Goal: Transaction & Acquisition: Purchase product/service

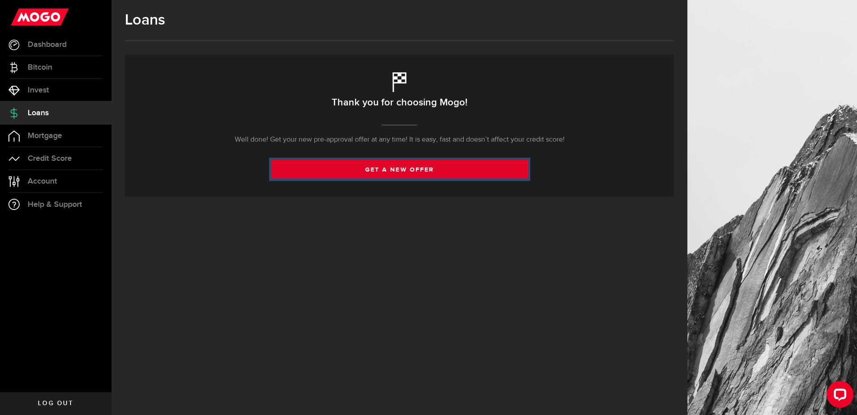
click at [355, 166] on link "get a new offer" at bounding box center [399, 169] width 257 height 19
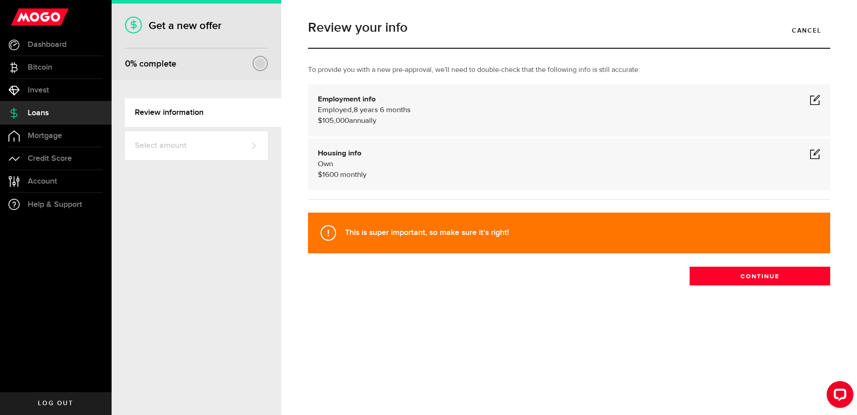
click at [812, 100] on span at bounding box center [815, 99] width 11 height 11
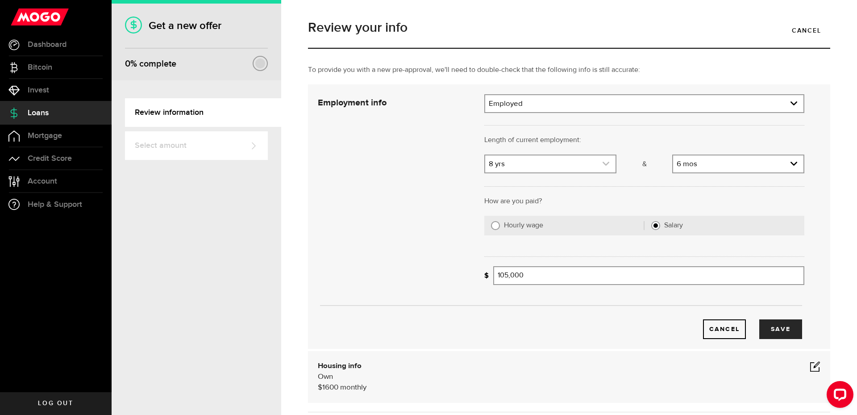
click at [579, 164] on link "expand select" at bounding box center [550, 163] width 130 height 17
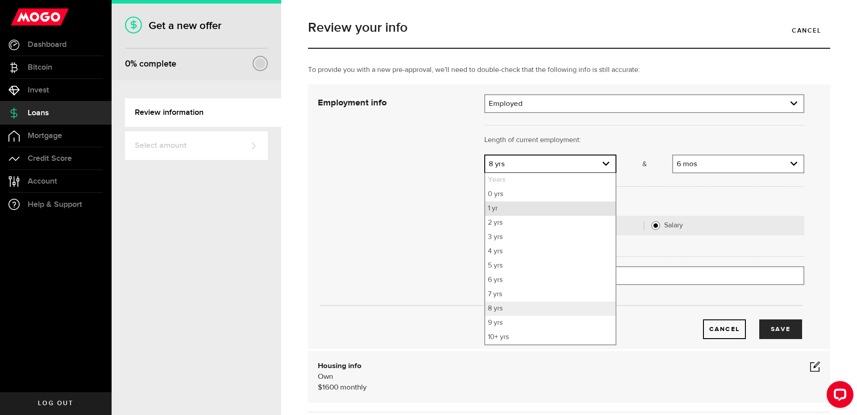
click at [564, 210] on li "1 yr" at bounding box center [550, 208] width 130 height 14
select select "1"
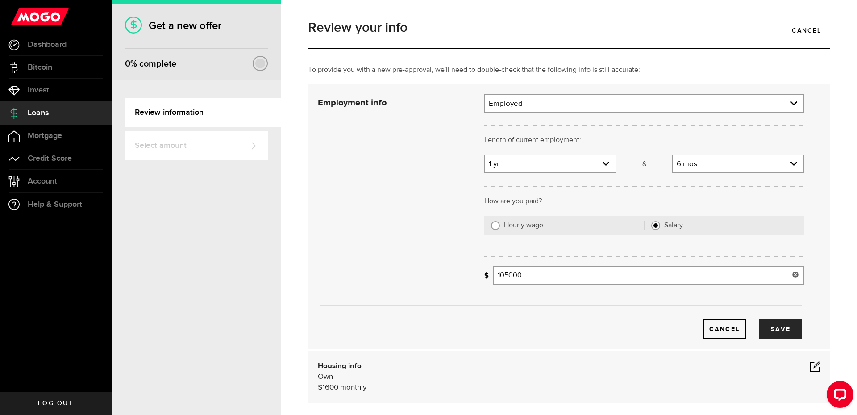
drag, startPoint x: 587, startPoint y: 279, endPoint x: 425, endPoint y: 273, distance: 162.6
click at [425, 273] on div "Employment info Employment type What's your employment situation like? Employed…" at bounding box center [561, 216] width 500 height 245
type input "156,000"
click at [763, 330] on button "Save" at bounding box center [780, 329] width 43 height 20
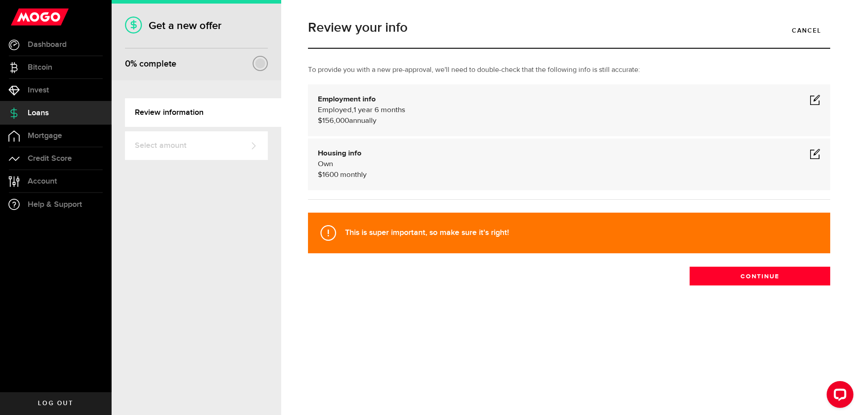
click at [812, 154] on span at bounding box center [815, 153] width 11 height 11
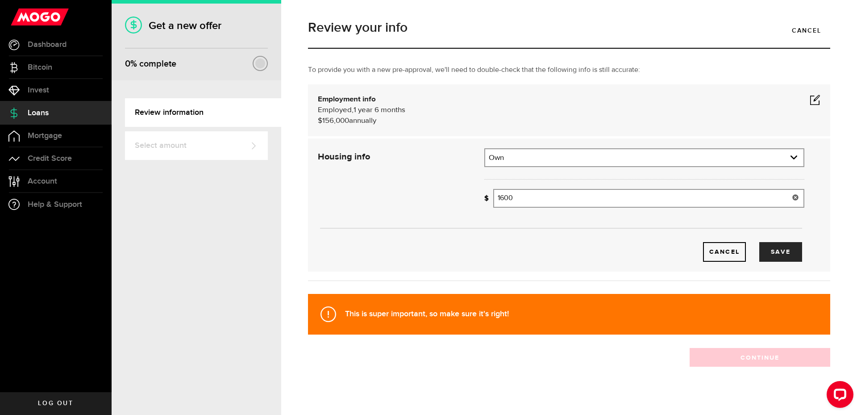
drag, startPoint x: 533, startPoint y: 202, endPoint x: 439, endPoint y: 201, distance: 94.6
click at [439, 201] on div "Housing info Residential status What's your residential status? Own Residential…" at bounding box center [561, 204] width 500 height 113
type input "1,050"
click at [759, 246] on button "Save" at bounding box center [780, 252] width 43 height 20
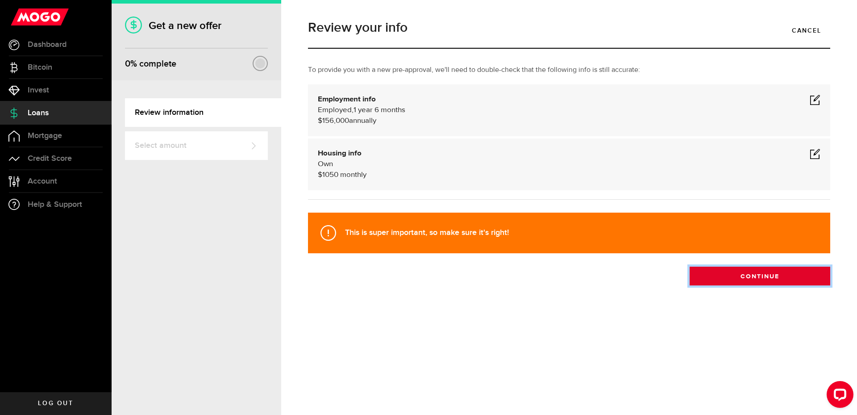
click at [737, 272] on button "Continue" at bounding box center [760, 276] width 141 height 19
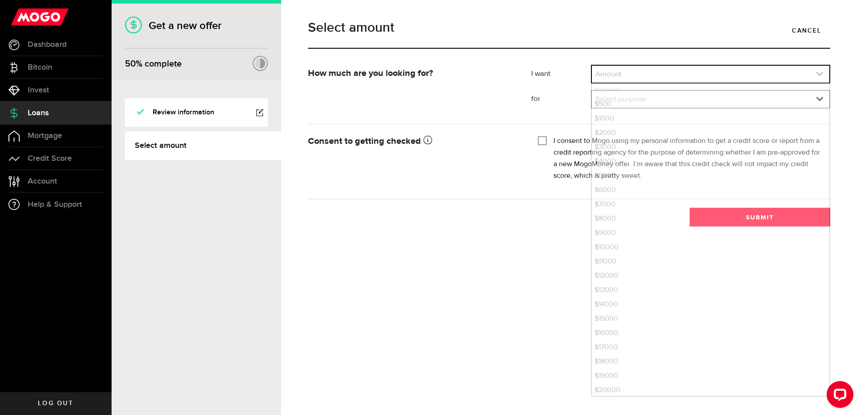
click at [632, 75] on link "expand select" at bounding box center [710, 74] width 237 height 17
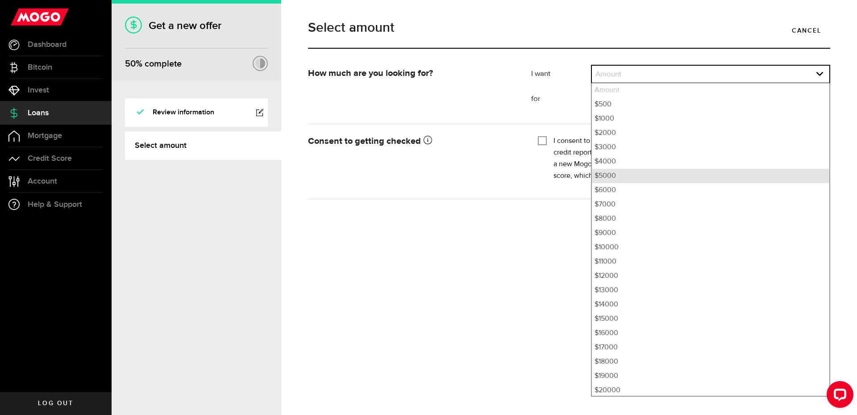
click at [626, 179] on li "$5000" at bounding box center [710, 176] width 237 height 14
select select "5000"
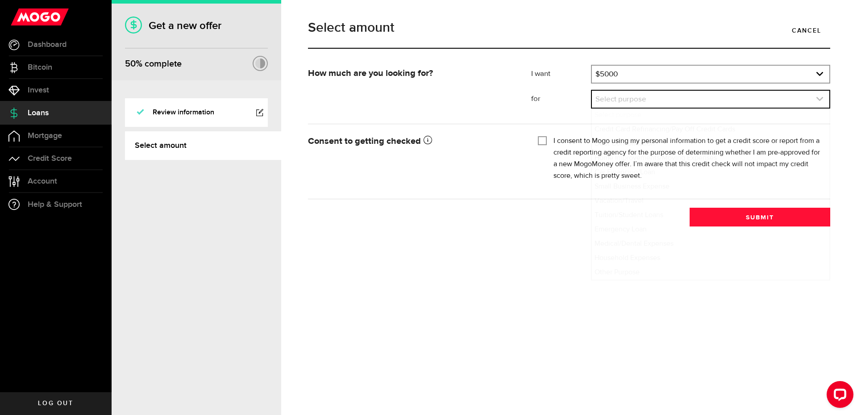
click at [620, 95] on link "expand select" at bounding box center [710, 99] width 237 height 17
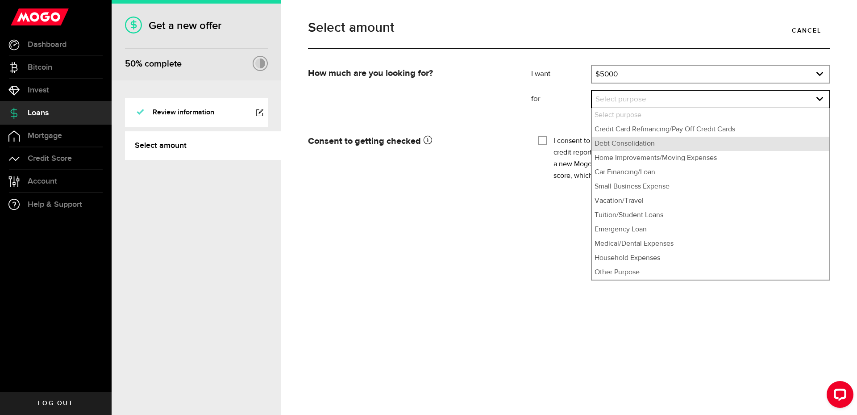
click at [636, 140] on li "Debt Consolidation" at bounding box center [710, 144] width 237 height 14
select select "Debt Consolidation"
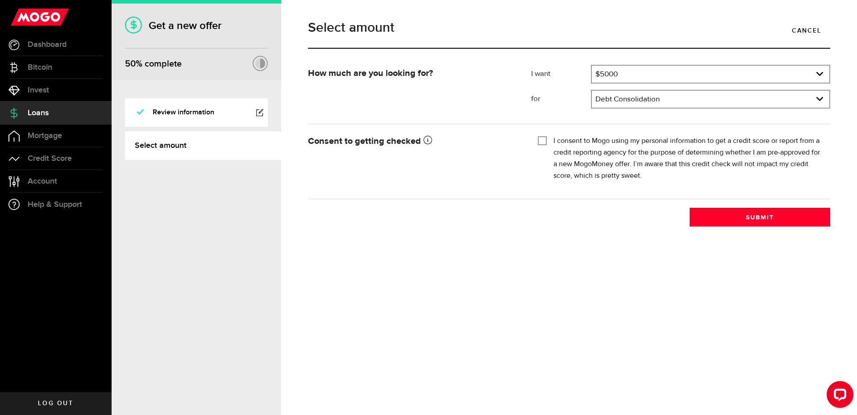
click at [544, 140] on input "I consent to Mogo using my personal information to get a credit score or report…" at bounding box center [542, 139] width 9 height 9
checkbox input "true"
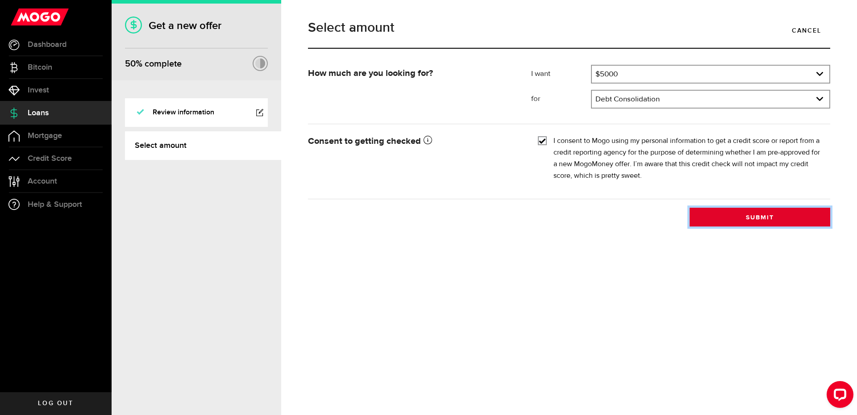
click at [704, 212] on button "Submit" at bounding box center [760, 217] width 141 height 19
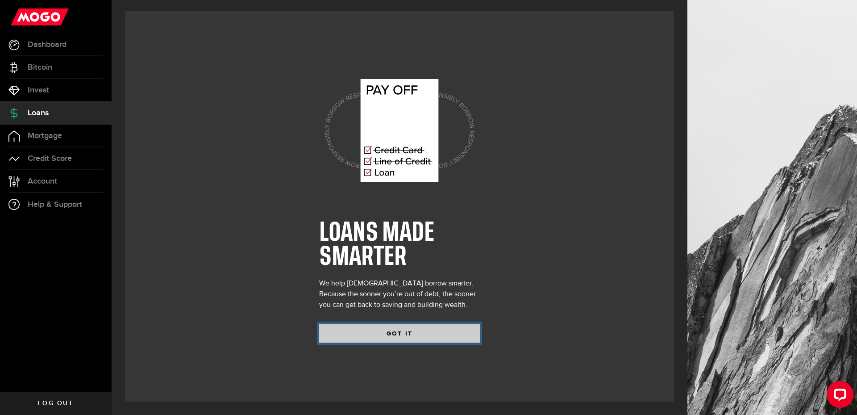
click at [390, 334] on button "GOT IT" at bounding box center [399, 333] width 161 height 19
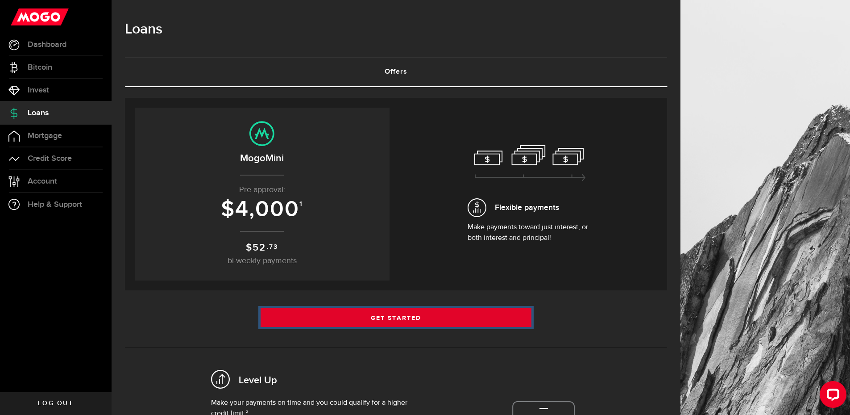
click at [395, 316] on link "Get Started" at bounding box center [396, 317] width 271 height 19
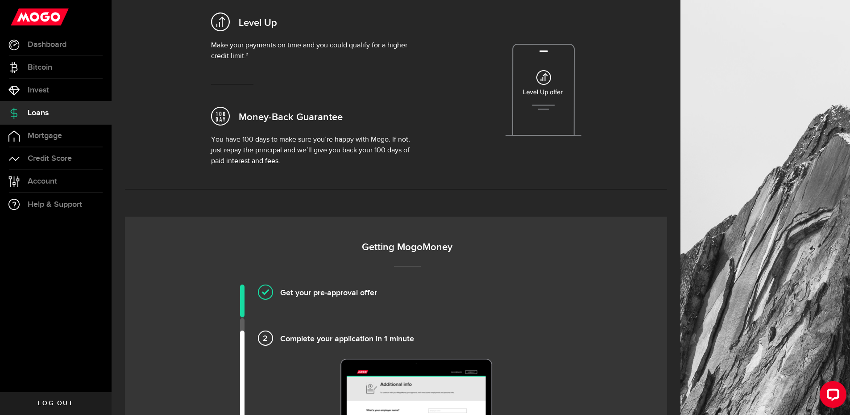
scroll to position [536, 0]
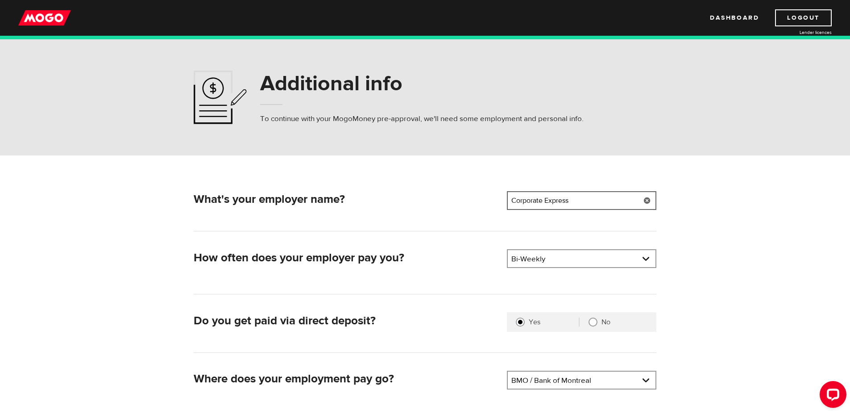
drag, startPoint x: 592, startPoint y: 198, endPoint x: 390, endPoint y: 180, distance: 203.5
click at [390, 180] on div "What's your employer name? Employer name Please enter your employer's name Corp…" at bounding box center [425, 307] width 571 height 305
type input "Atlantic"
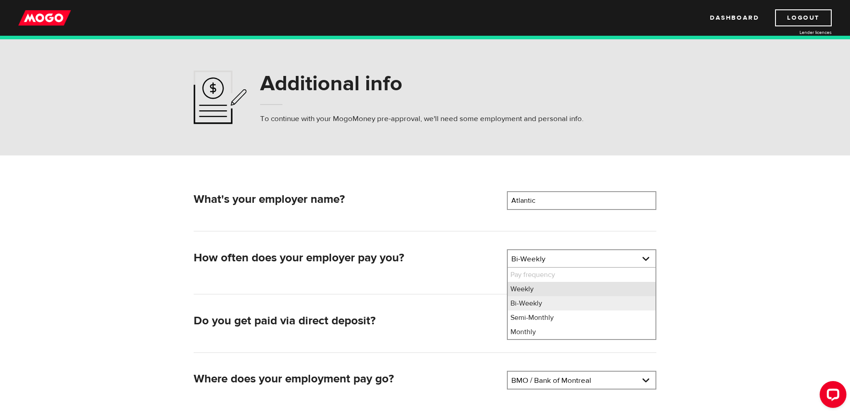
click at [519, 283] on li "Weekly" at bounding box center [582, 289] width 148 height 14
select select "1"
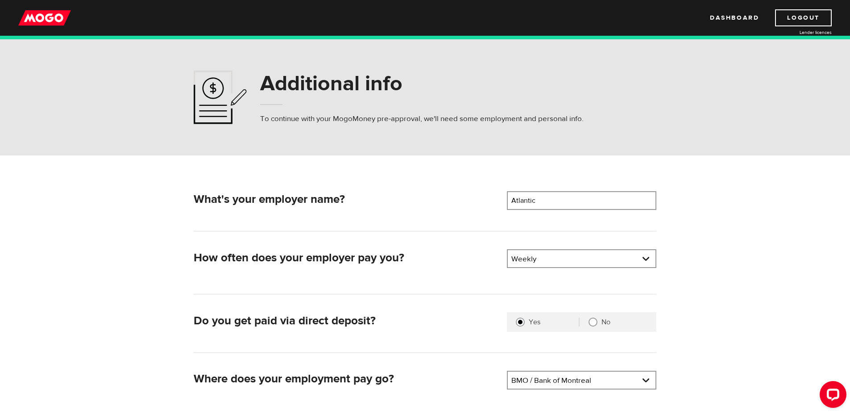
scroll to position [59, 0]
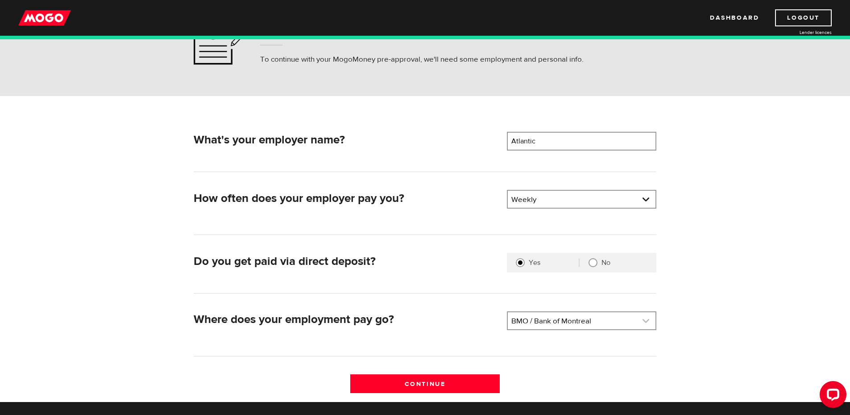
click at [582, 325] on link at bounding box center [582, 320] width 148 height 17
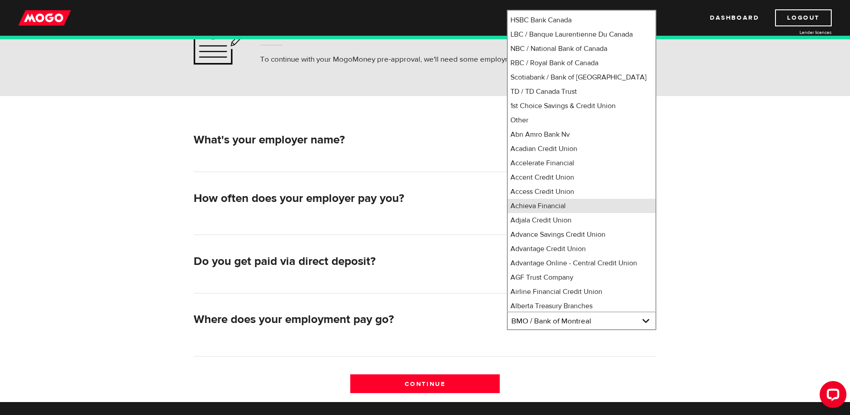
scroll to position [0, 0]
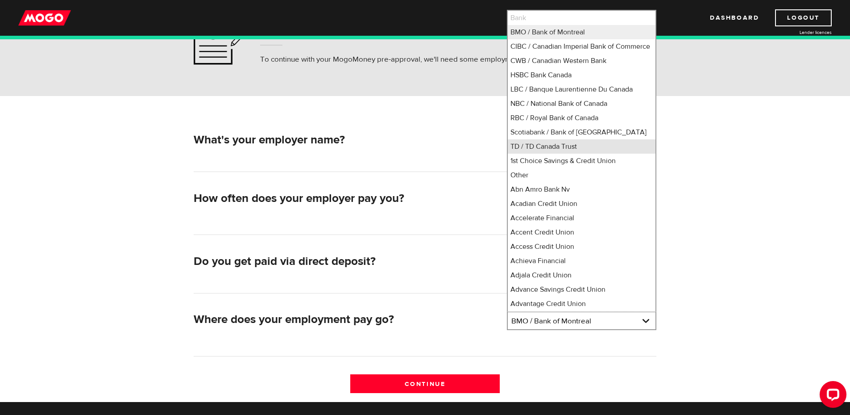
click at [541, 154] on li "TD / TD Canada Trust" at bounding box center [582, 146] width 148 height 14
select select "9"
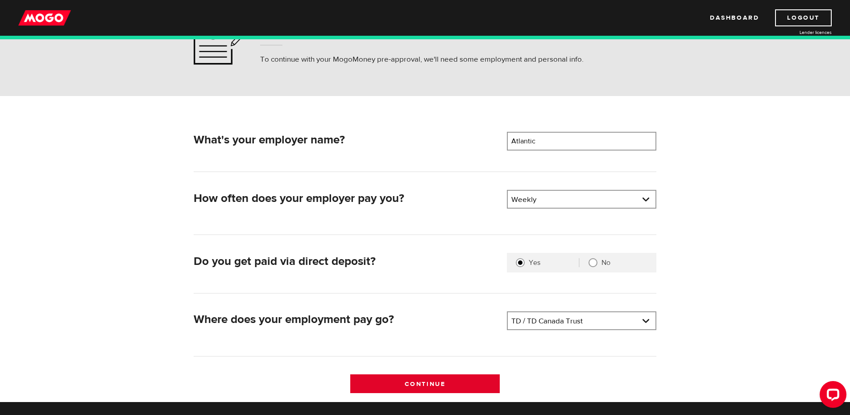
click at [446, 385] on input "Continue" at bounding box center [425, 383] width 150 height 19
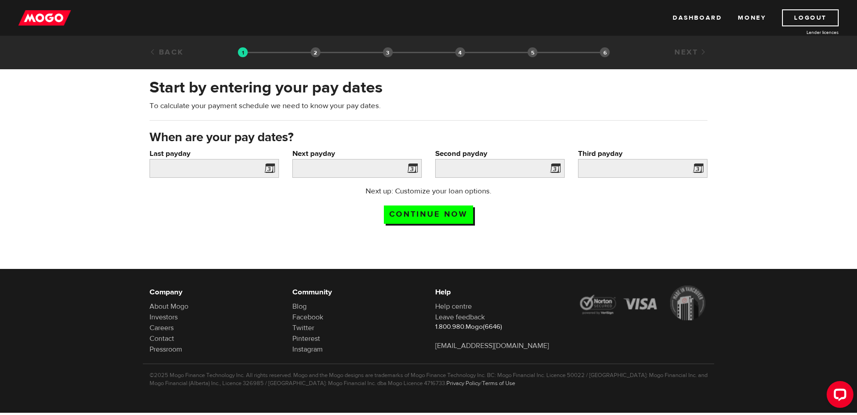
click at [267, 170] on span at bounding box center [267, 169] width 13 height 14
click at [245, 167] on input "Last payday" at bounding box center [214, 168] width 129 height 19
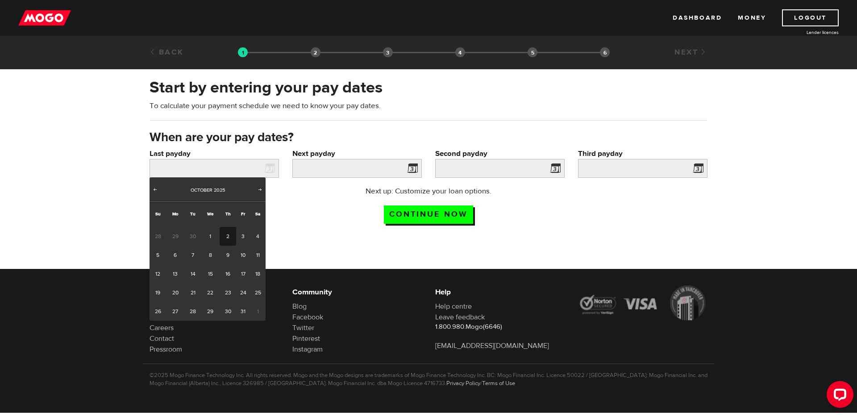
click at [229, 235] on link "2" at bounding box center [228, 236] width 17 height 19
type input "2025/10/02"
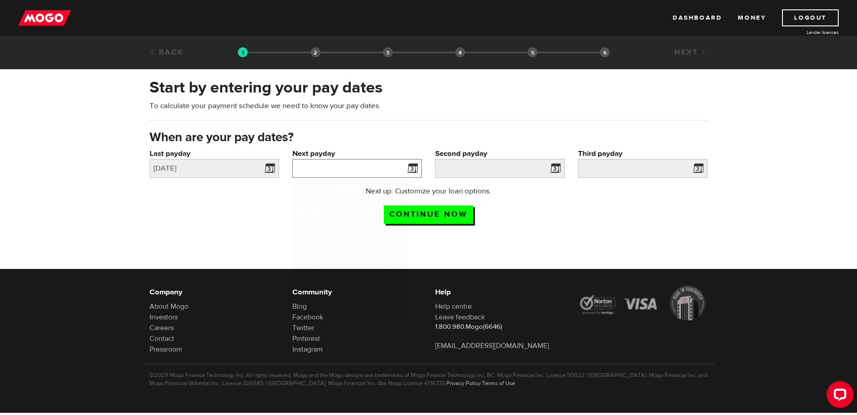
click at [370, 174] on input "Next payday" at bounding box center [356, 168] width 129 height 19
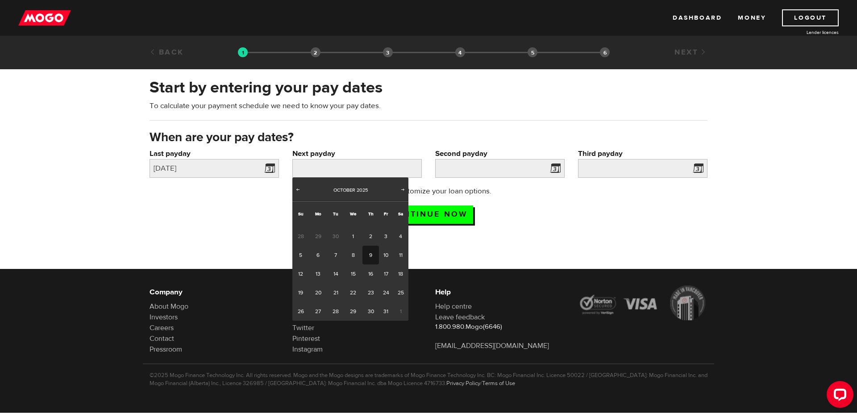
click at [364, 252] on link "9" at bounding box center [370, 255] width 17 height 19
type input "2025/10/09"
type input "2025/10/16"
type input "2025/10/23"
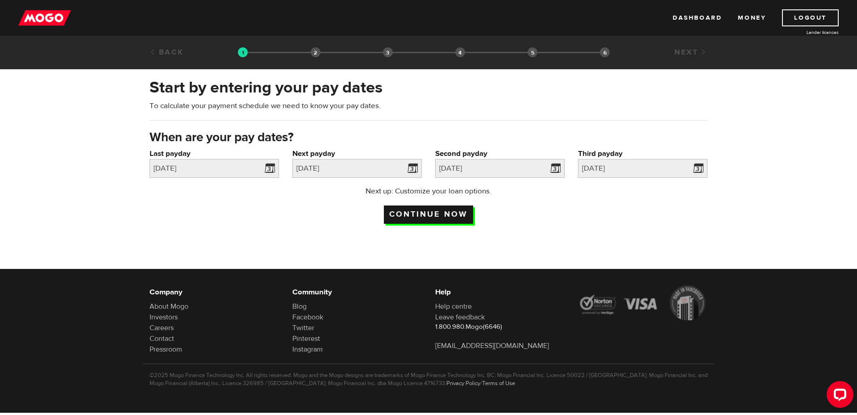
click at [453, 213] on input "Continue now" at bounding box center [428, 214] width 89 height 18
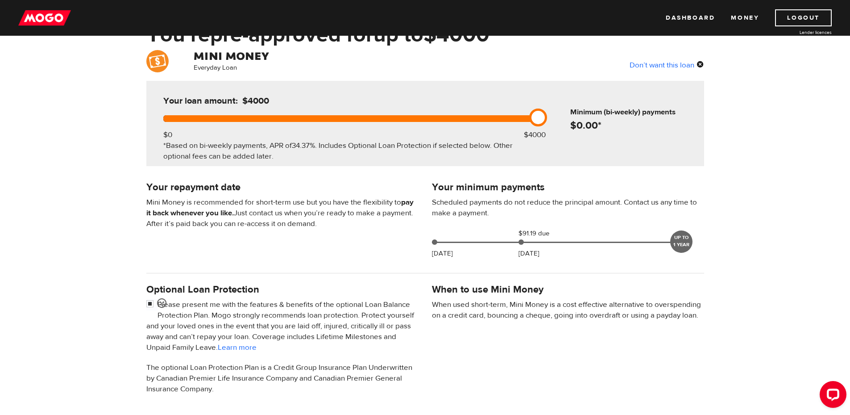
scroll to position [179, 0]
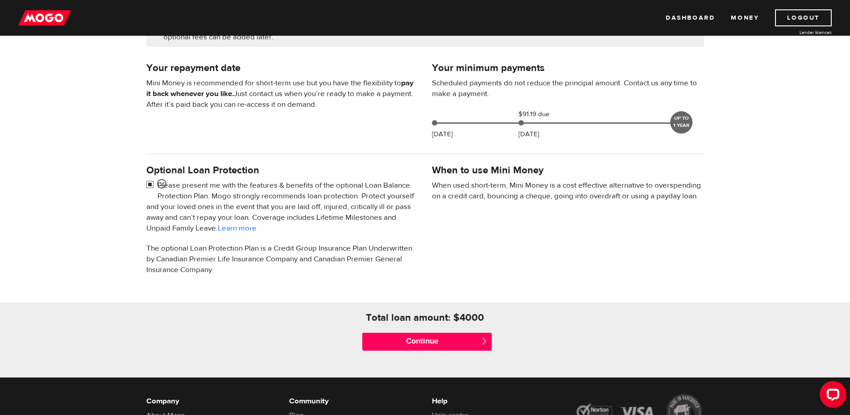
click at [151, 183] on input "checkbox" at bounding box center [151, 185] width 11 height 11
checkbox input "false"
click at [423, 340] on input "Continue" at bounding box center [426, 342] width 129 height 18
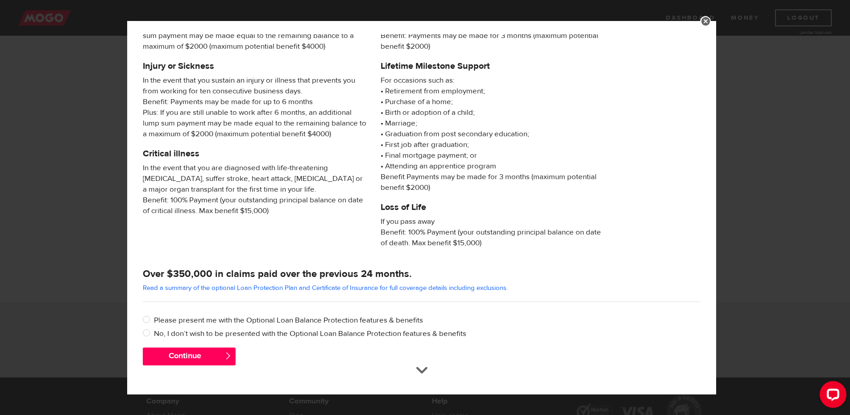
scroll to position [287, 0]
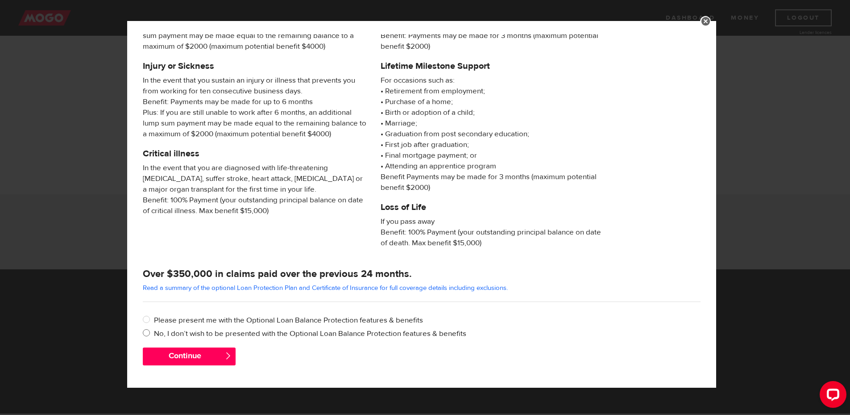
click at [148, 333] on input "No, I don’t wish to be presented with the Optional Loan Balance Protection feat…" at bounding box center [148, 333] width 11 height 11
radio input "true"
click at [181, 356] on button "Continue" at bounding box center [189, 356] width 93 height 18
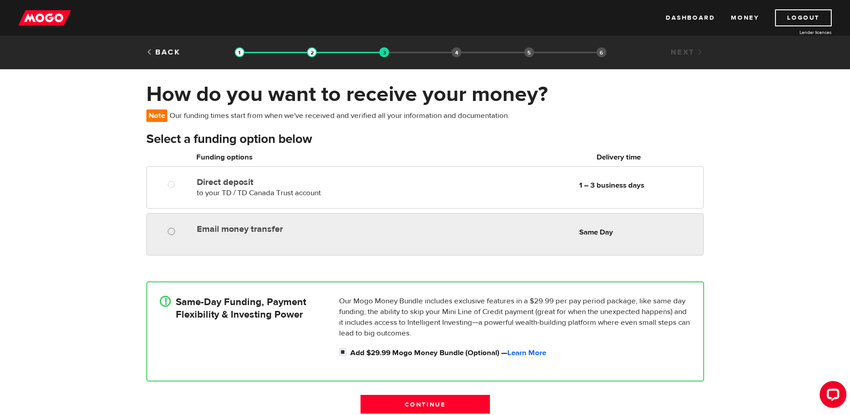
radio input "true"
click at [175, 232] on input "Email money transfer" at bounding box center [173, 232] width 11 height 11
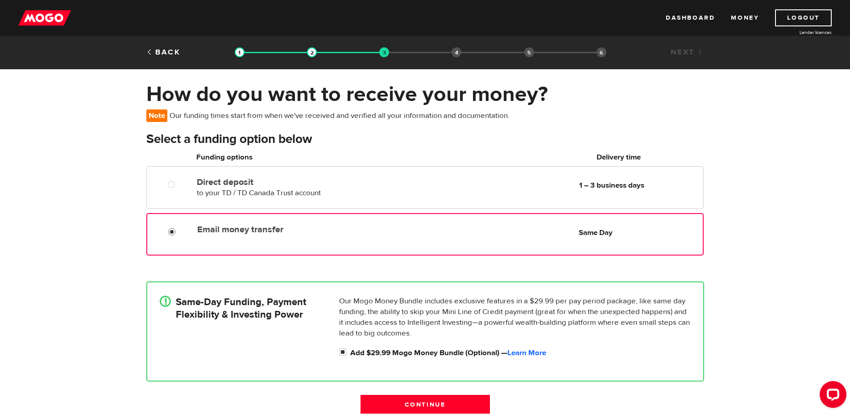
scroll to position [59, 0]
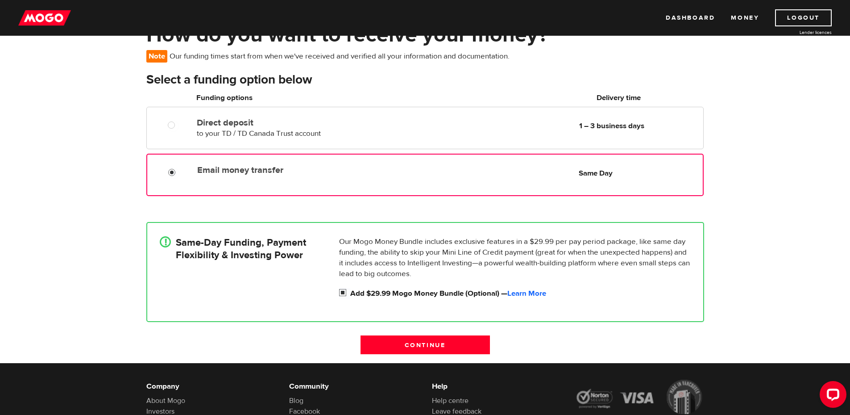
click at [345, 292] on input "Add $29.99 Mogo Money Bundle (Optional) — Learn More" at bounding box center [344, 293] width 11 height 11
checkbox input "false"
radio input "false"
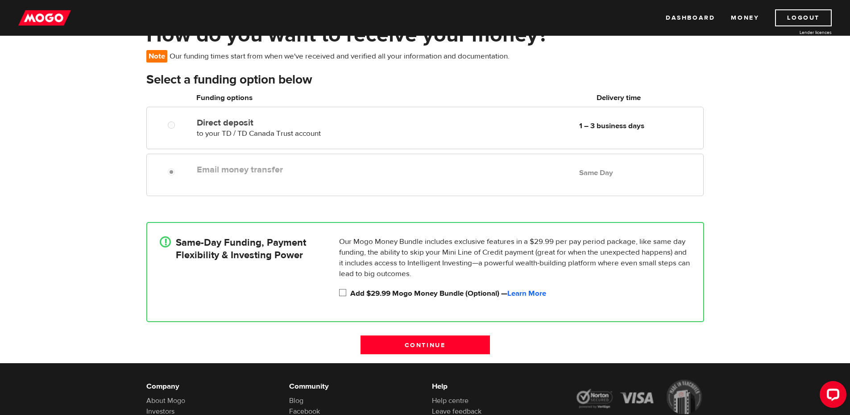
click at [346, 292] on input "Add $29.99 Mogo Money Bundle (Optional) — Learn More" at bounding box center [344, 293] width 11 height 11
checkbox input "true"
click at [397, 346] on input "Continue" at bounding box center [425, 344] width 129 height 19
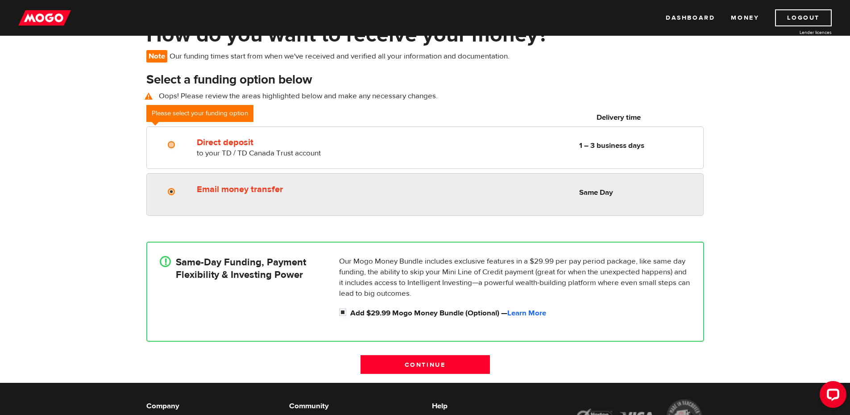
radio input "true"
click at [171, 190] on input "Email money transfer" at bounding box center [173, 192] width 11 height 11
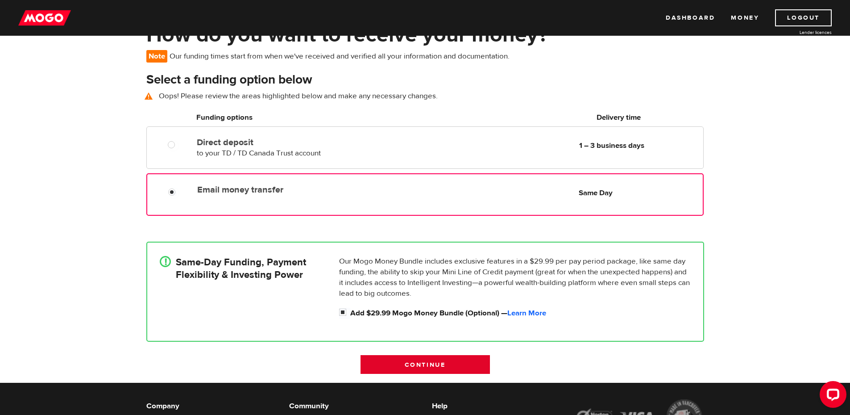
click at [396, 361] on input "Continue" at bounding box center [425, 364] width 129 height 19
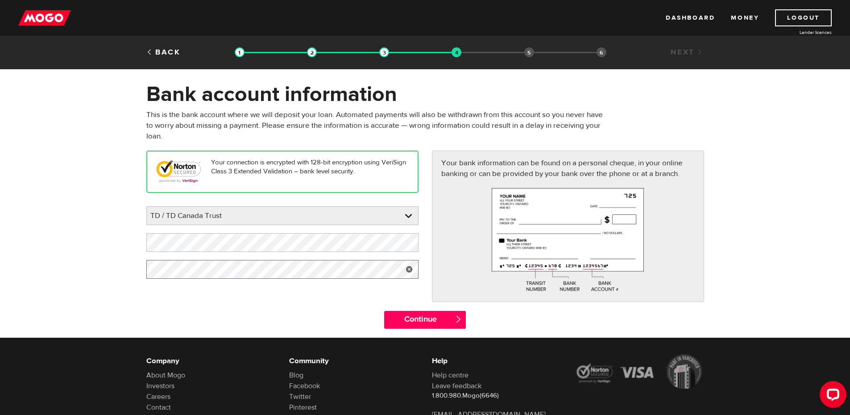
click at [82, 264] on form "Bank account information Oops! Please review the areas highlighted below and ma…" at bounding box center [425, 209] width 850 height 256
click at [83, 235] on form "Bank account information Oops! Please review the areas highlighted below and ma…" at bounding box center [425, 209] width 850 height 256
click at [206, 306] on div "Your connection is encrypted with 128-bit encryption using VeriSign Class 3 Ext…" at bounding box center [425, 230] width 571 height 160
click at [418, 320] on input "Continue" at bounding box center [425, 320] width 82 height 18
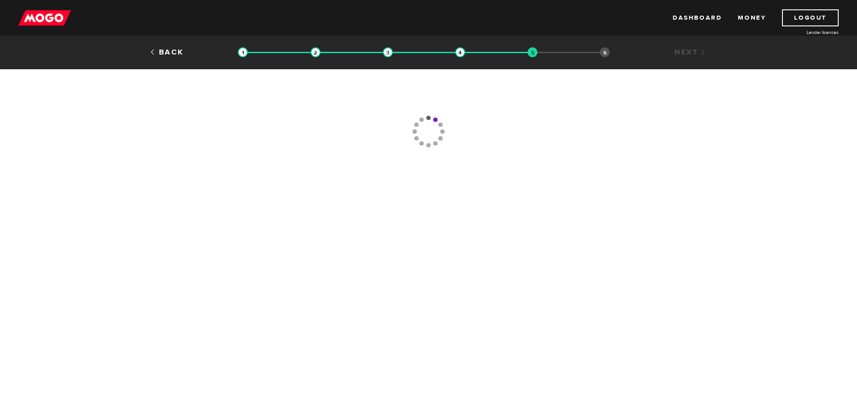
type input "[PHONE_NUMBER]"
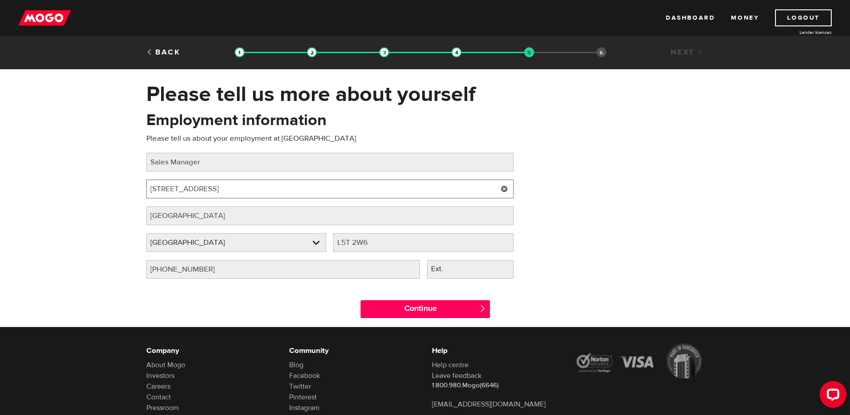
drag, startPoint x: 250, startPoint y: 192, endPoint x: 117, endPoint y: 187, distance: 132.7
click at [117, 187] on div "Please tell us more about yourself Oops! Please review the areas highlighted be…" at bounding box center [425, 204] width 850 height 246
type input "[STREET_ADDRESS]"
click at [232, 288] on div "Continue " at bounding box center [425, 307] width 571 height 40
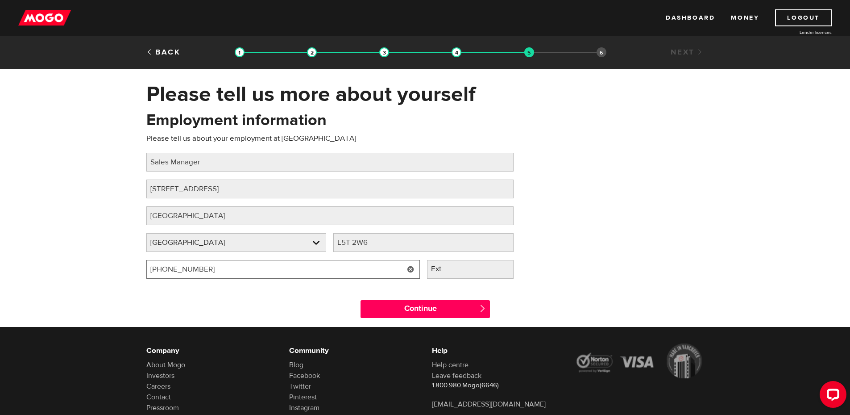
drag, startPoint x: 235, startPoint y: 274, endPoint x: 83, endPoint y: 259, distance: 152.1
click at [84, 260] on div "Please tell us more about yourself Oops! Please review the areas highlighted be…" at bounding box center [425, 204] width 850 height 246
type input "(905) 257-0442"
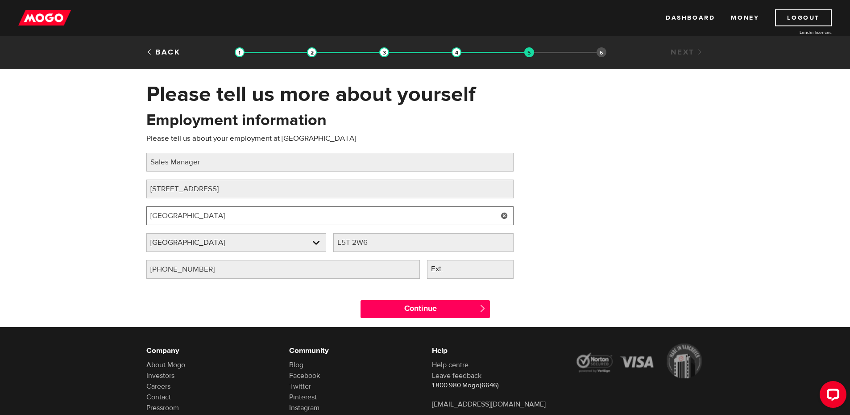
drag, startPoint x: 230, startPoint y: 217, endPoint x: 72, endPoint y: 200, distance: 159.3
click at [66, 200] on div "Please tell us more about yourself Oops! Please review the areas highlighted be…" at bounding box center [425, 204] width 850 height 246
type input "Scarborogh"
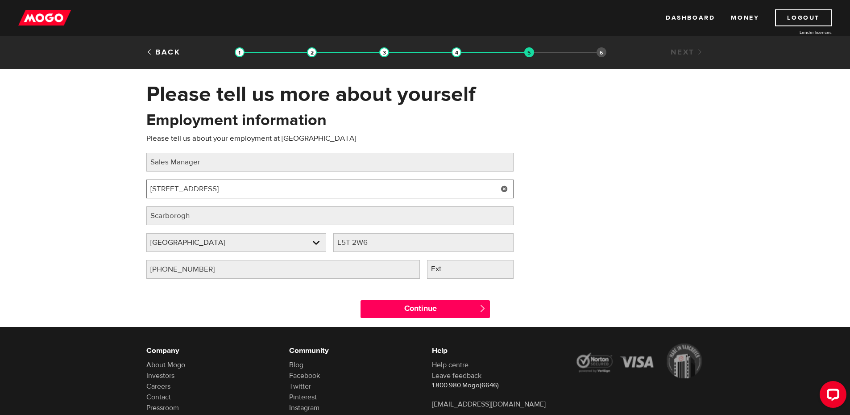
drag, startPoint x: 202, startPoint y: 187, endPoint x: 83, endPoint y: 188, distance: 118.3
click at [83, 188] on div "Please tell us more about yourself Oops! Please review the areas highlighted be…" at bounding box center [425, 204] width 850 height 246
type input "111 Progress Ave"
drag, startPoint x: 394, startPoint y: 244, endPoint x: 291, endPoint y: 238, distance: 102.8
click at [291, 238] on div "Employer province Please select your employer's province Ontario Employer provi…" at bounding box center [330, 246] width 375 height 27
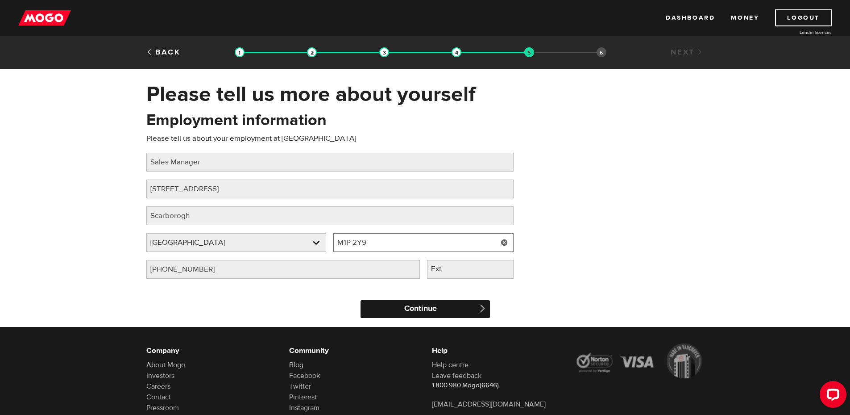
type input "M1P 2Y9"
click at [442, 313] on input "Continue" at bounding box center [425, 309] width 129 height 18
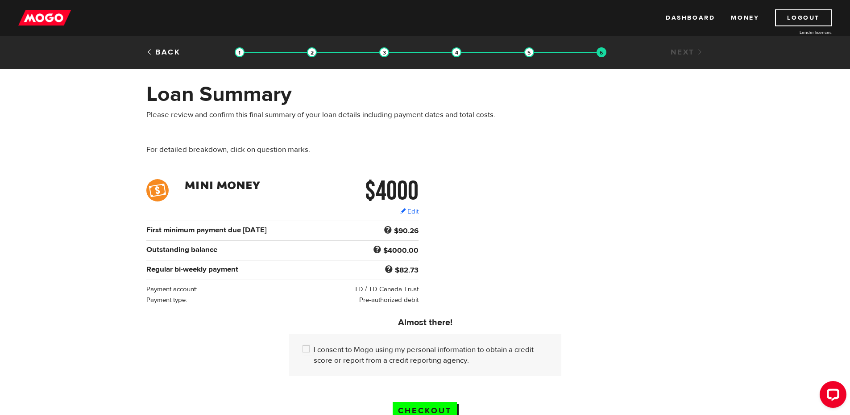
scroll to position [59, 0]
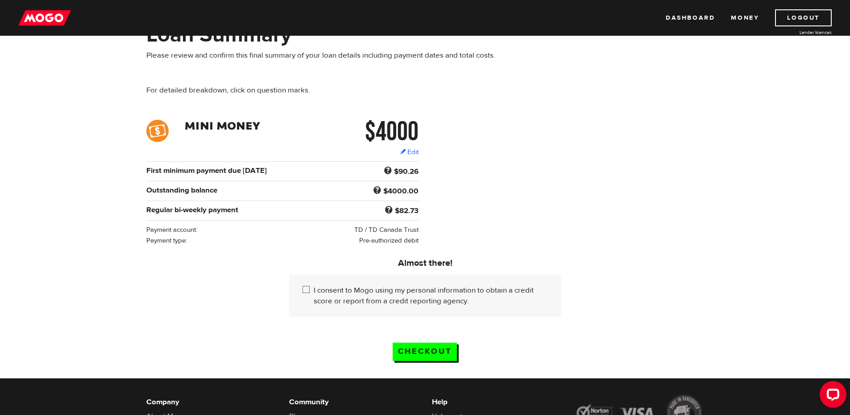
click at [301, 287] on div "I consent to Mogo using my personal information to obtain a credit score or rep…" at bounding box center [425, 296] width 272 height 42
click at [308, 289] on input "I consent to Mogo using my personal information to obtain a credit score or rep…" at bounding box center [308, 290] width 11 height 11
checkbox input "true"
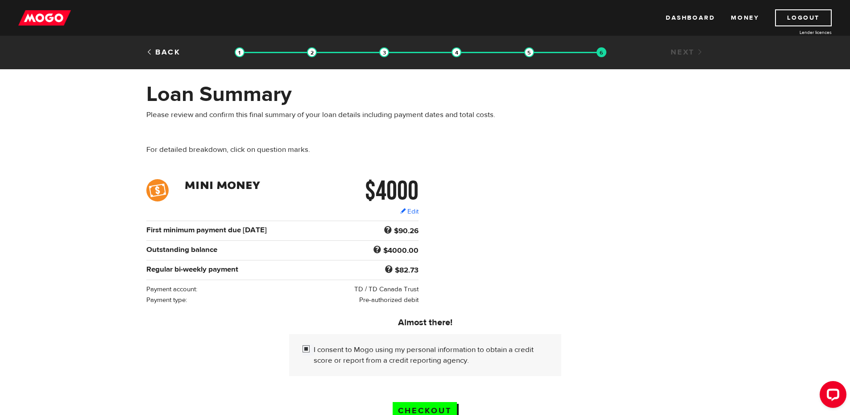
scroll to position [119, 0]
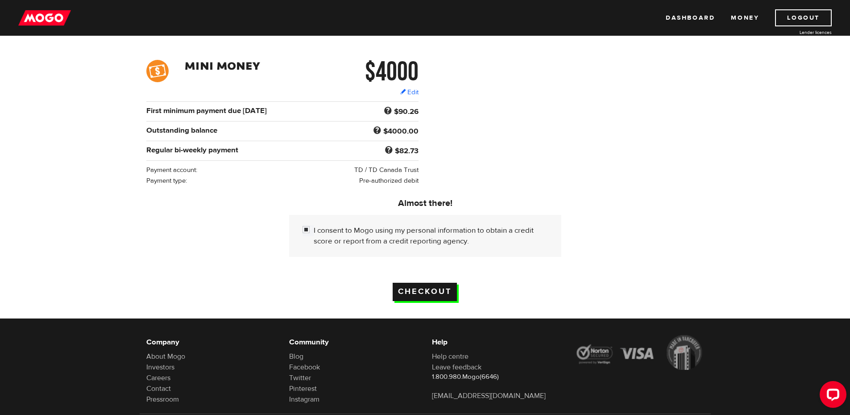
click at [414, 291] on input "Checkout" at bounding box center [425, 292] width 64 height 18
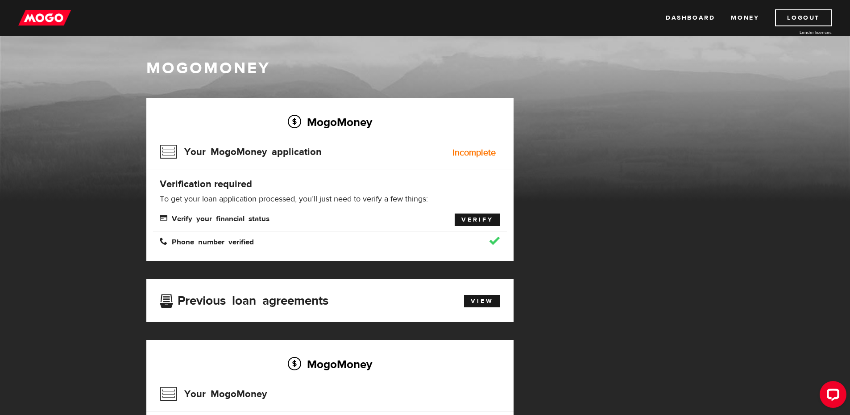
click at [480, 221] on link "Verify" at bounding box center [478, 219] width 46 height 12
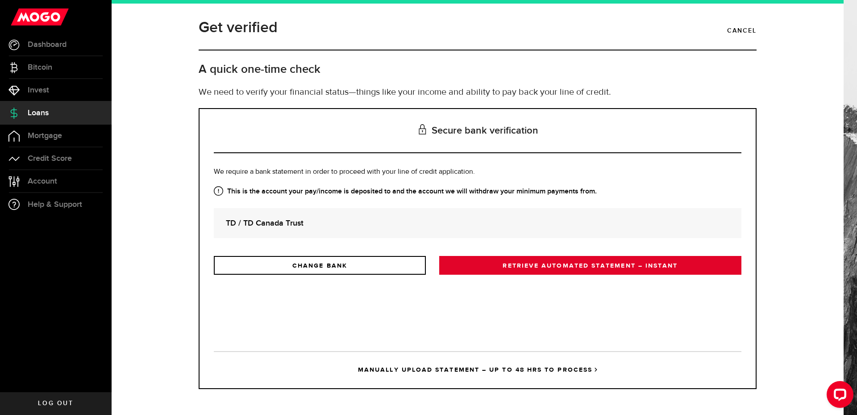
click at [525, 269] on link "RETRIEVE AUTOMATED STATEMENT – INSTANT" at bounding box center [590, 265] width 302 height 19
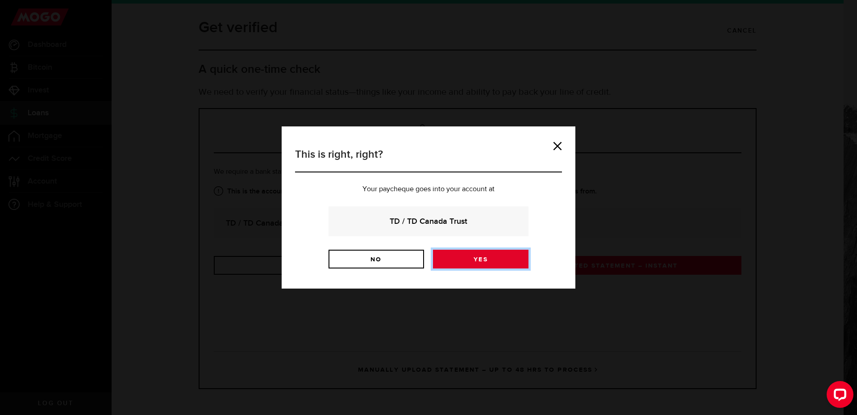
click at [458, 255] on link "Yes" at bounding box center [481, 259] width 96 height 19
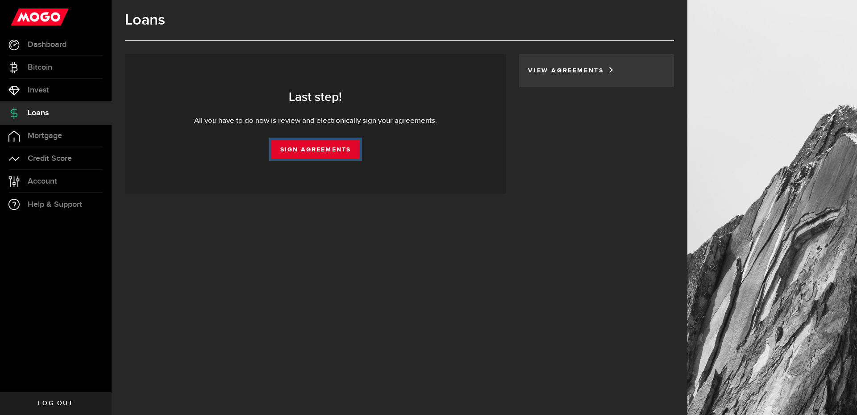
click at [331, 151] on link "Sign Agreements" at bounding box center [315, 149] width 88 height 19
